Goal: Task Accomplishment & Management: Manage account settings

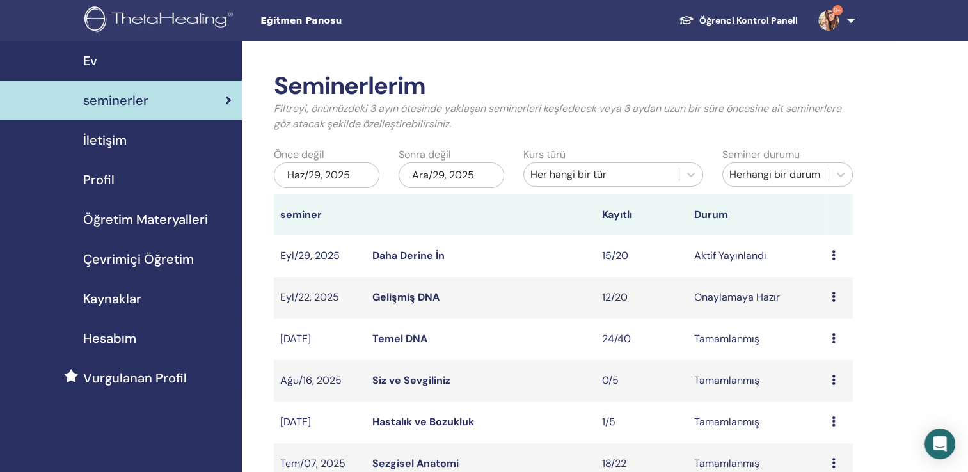
click at [832, 255] on icon at bounding box center [834, 255] width 4 height 10
click at [833, 255] on icon at bounding box center [834, 255] width 4 height 10
click at [832, 306] on link "katılımcılar" at bounding box center [826, 303] width 52 height 13
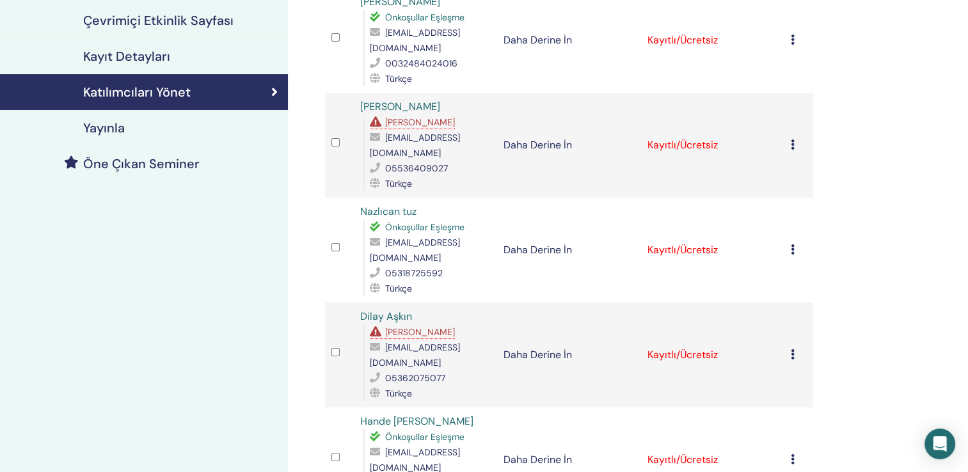
scroll to position [192, 0]
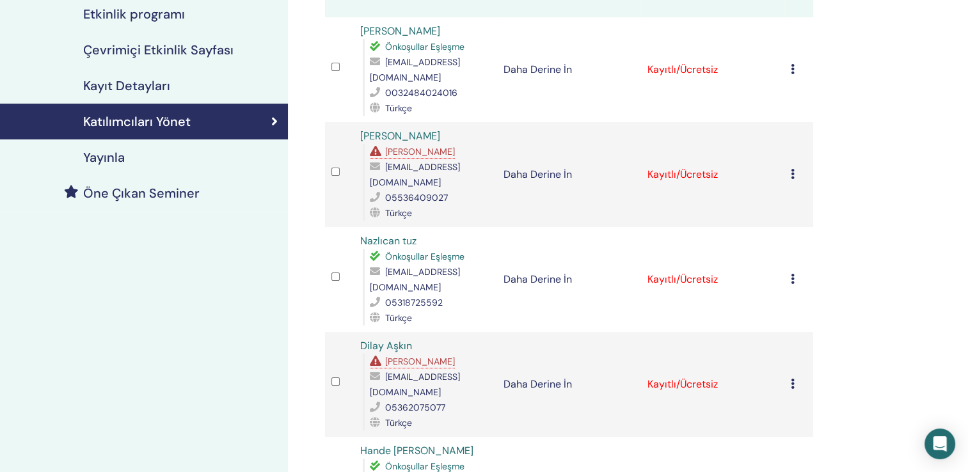
click at [425, 146] on span "[PERSON_NAME]" at bounding box center [420, 152] width 70 height 12
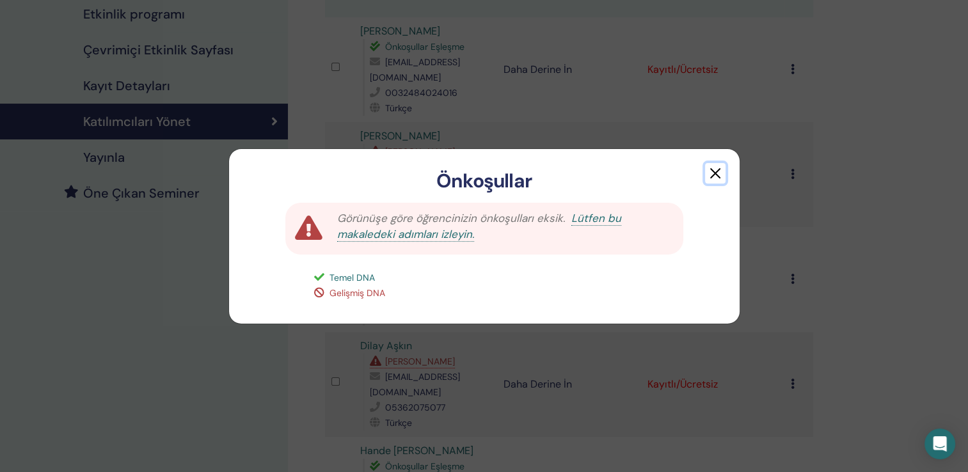
click at [716, 173] on button "button" at bounding box center [715, 173] width 20 height 20
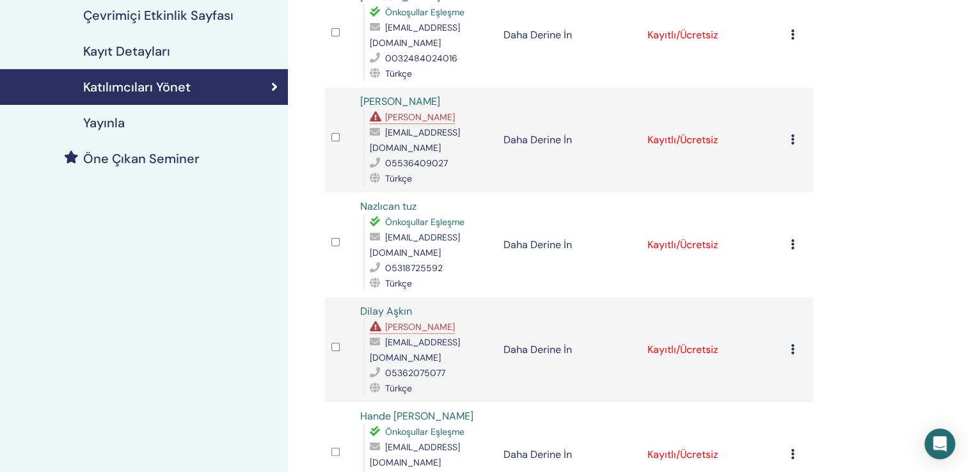
scroll to position [320, 0]
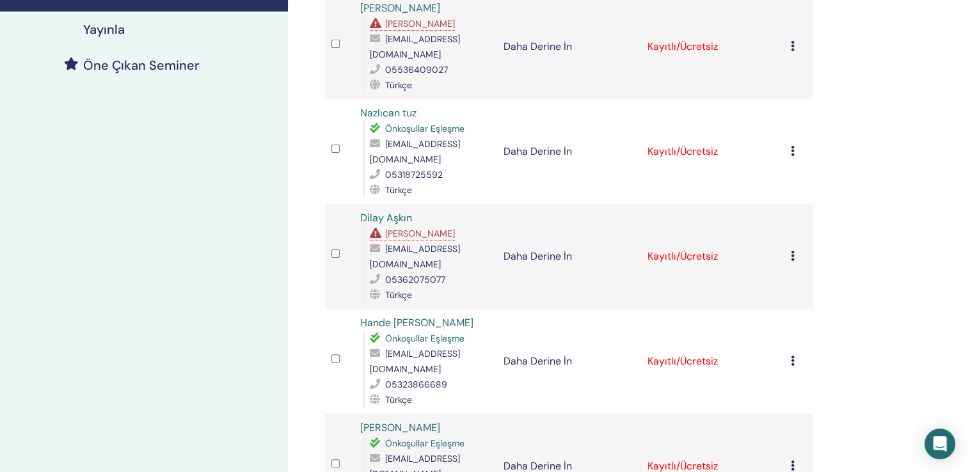
click at [434, 228] on span "[PERSON_NAME]" at bounding box center [420, 234] width 70 height 12
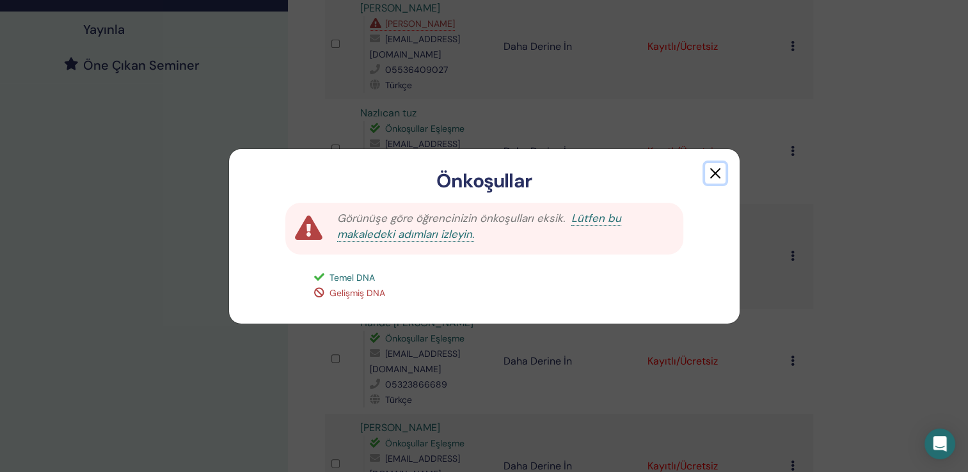
click at [716, 173] on button "button" at bounding box center [715, 173] width 20 height 20
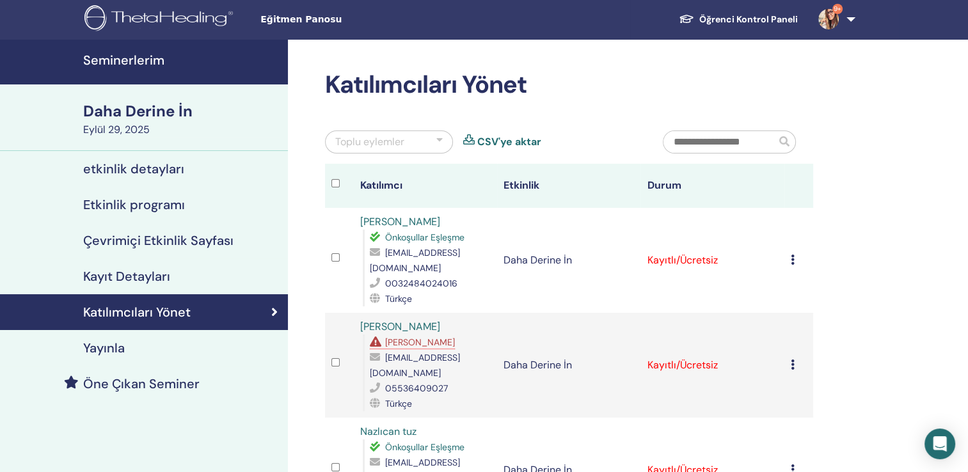
scroll to position [0, 0]
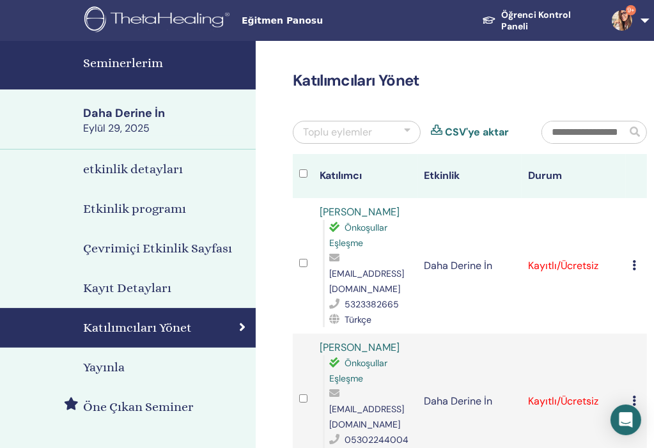
click at [27, 63] on link "Seminerlerim" at bounding box center [128, 65] width 256 height 49
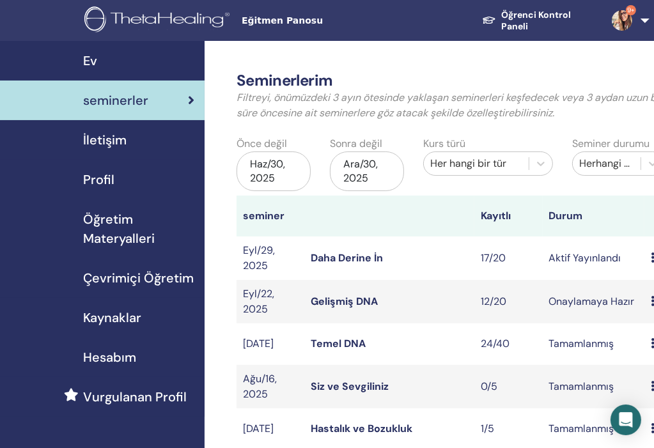
click at [654, 263] on icon at bounding box center [653, 258] width 4 height 10
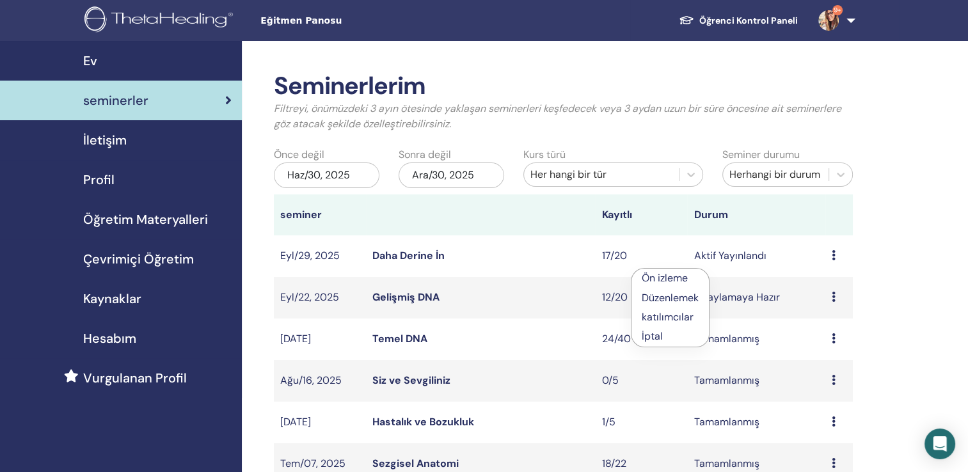
click at [654, 258] on icon at bounding box center [834, 255] width 4 height 10
click at [654, 307] on link "katılımcılar" at bounding box center [824, 306] width 52 height 13
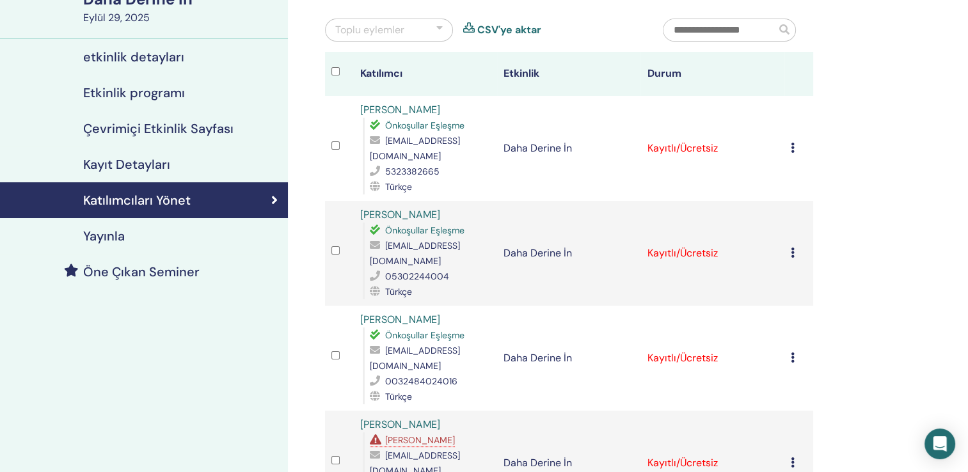
scroll to position [128, 0]
